Goal: Task Accomplishment & Management: Use online tool/utility

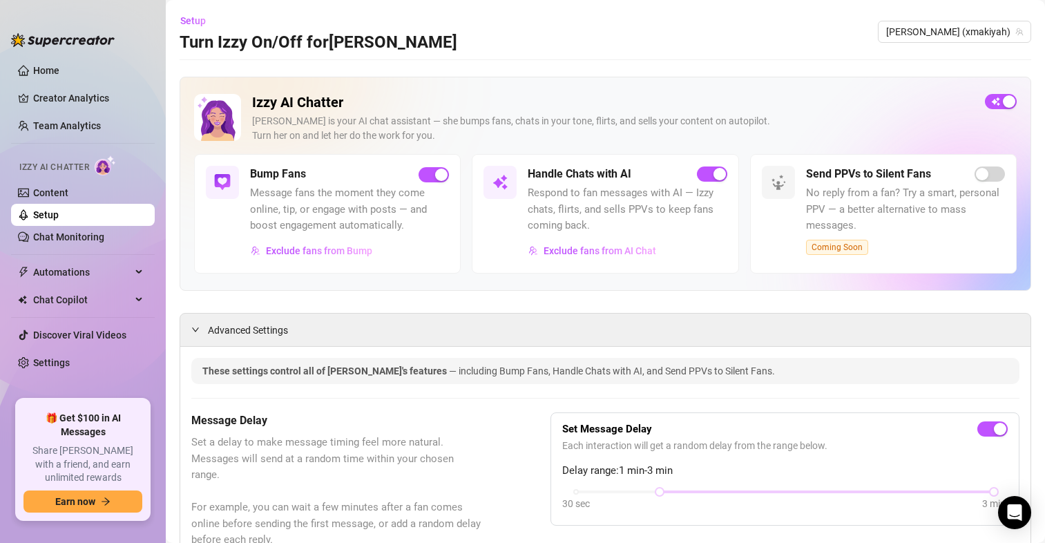
scroll to position [1244, 0]
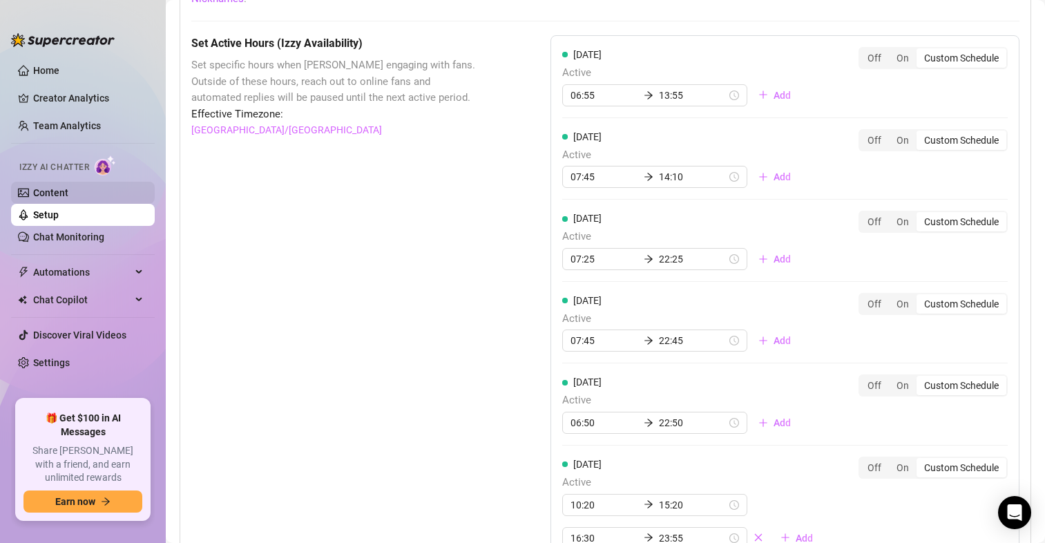
click at [48, 192] on link "Content" at bounding box center [50, 192] width 35 height 11
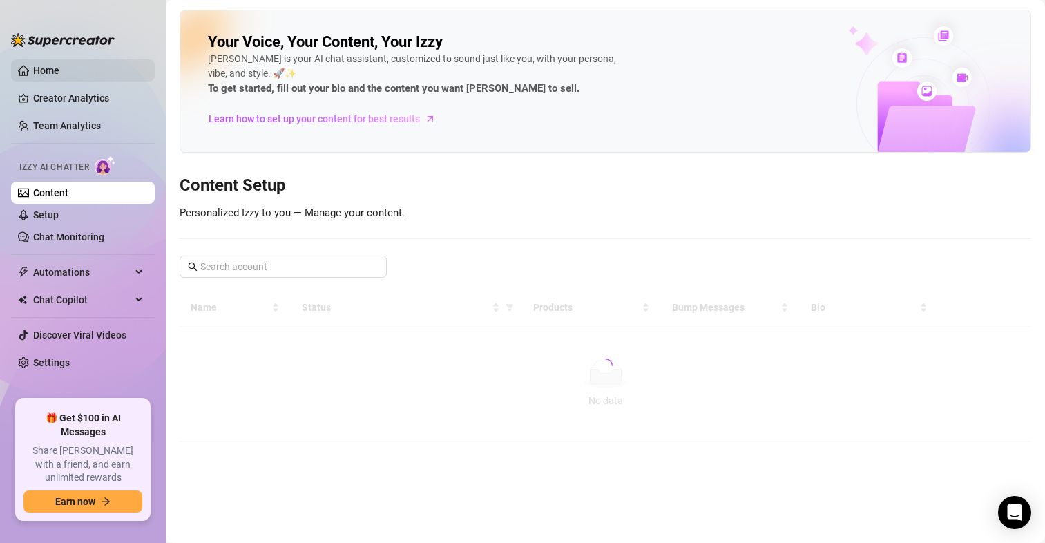
click at [59, 68] on link "Home" at bounding box center [46, 70] width 26 height 11
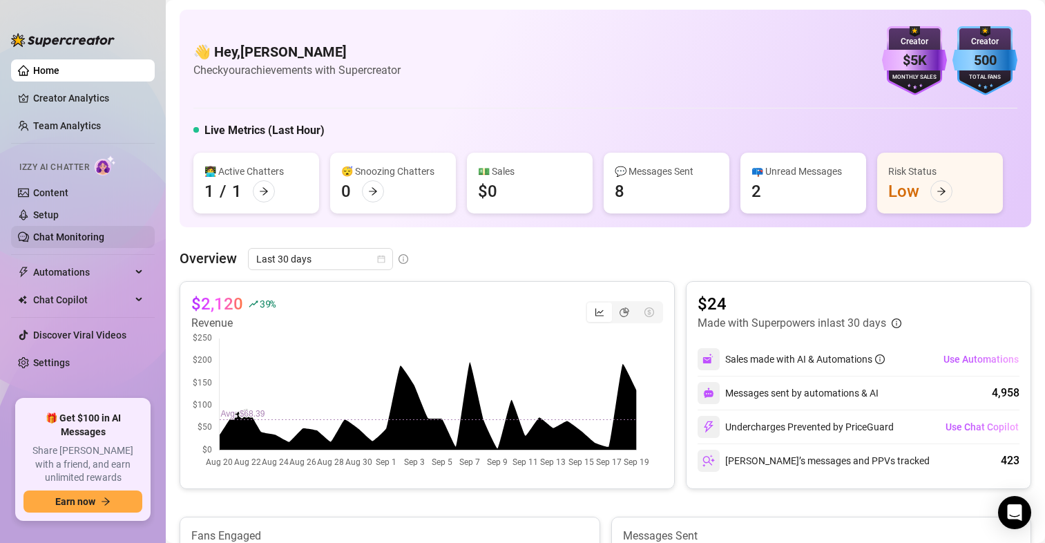
click at [84, 243] on link "Chat Monitoring" at bounding box center [68, 236] width 71 height 11
